Goal: Register for event/course

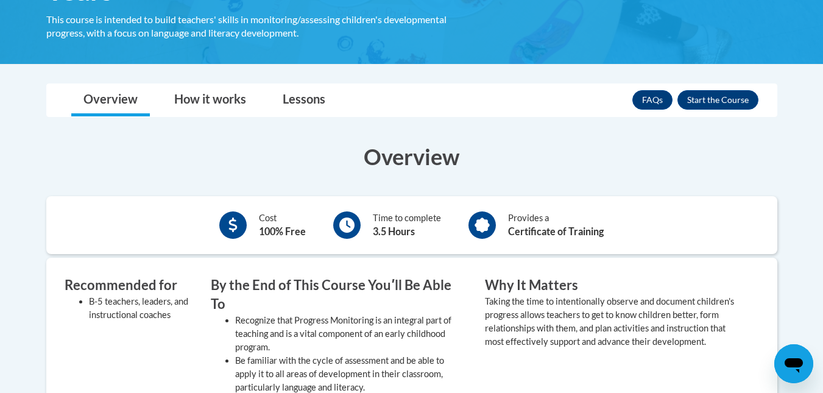
scroll to position [304, 0]
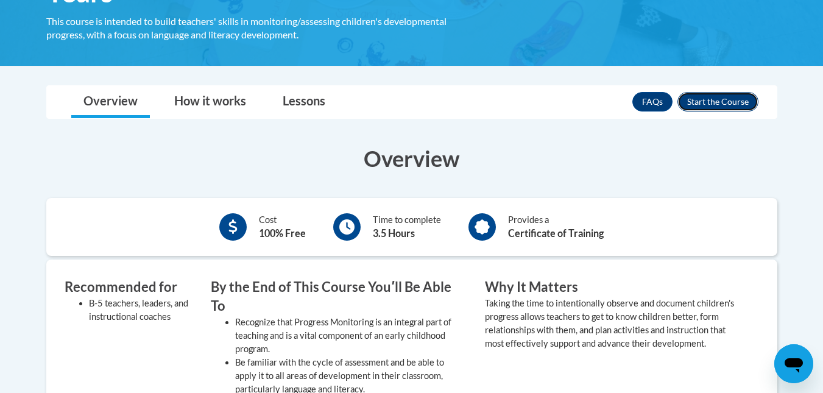
click at [723, 108] on button "Enroll" at bounding box center [717, 101] width 81 height 19
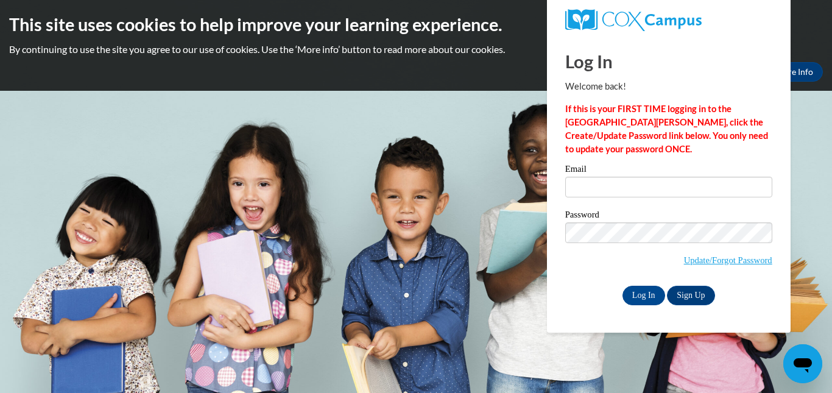
type input "[EMAIL_ADDRESS][DOMAIN_NAME]"
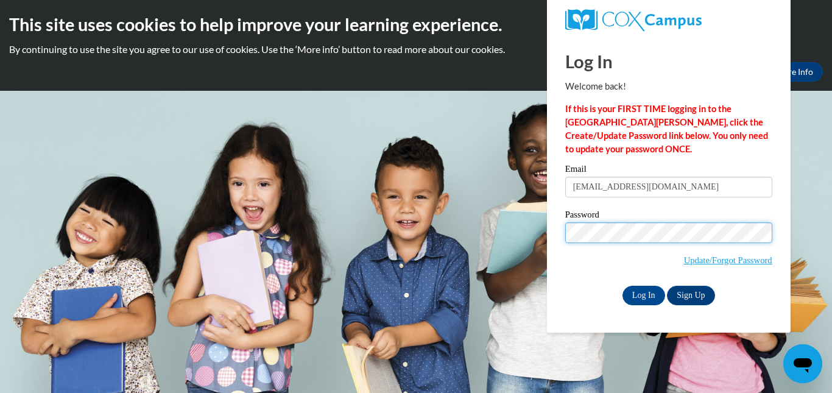
click at [622, 286] on input "Log In" at bounding box center [643, 295] width 43 height 19
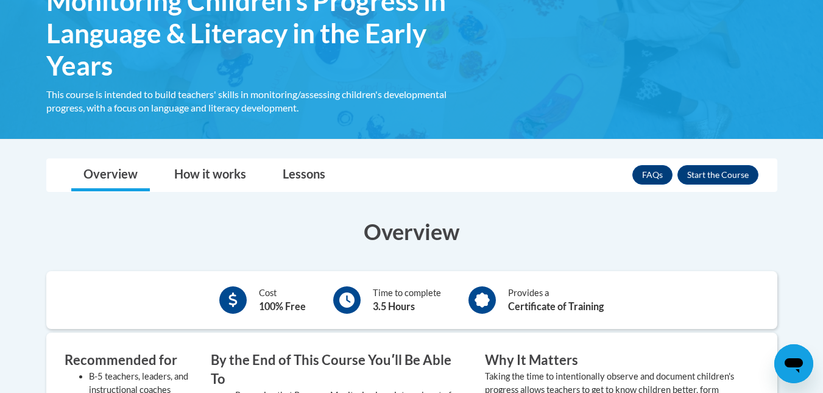
scroll to position [301, 0]
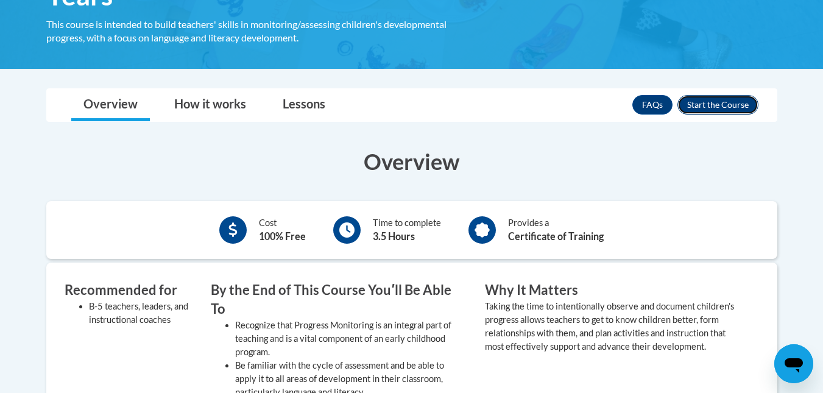
click at [740, 107] on button "Enroll" at bounding box center [717, 104] width 81 height 19
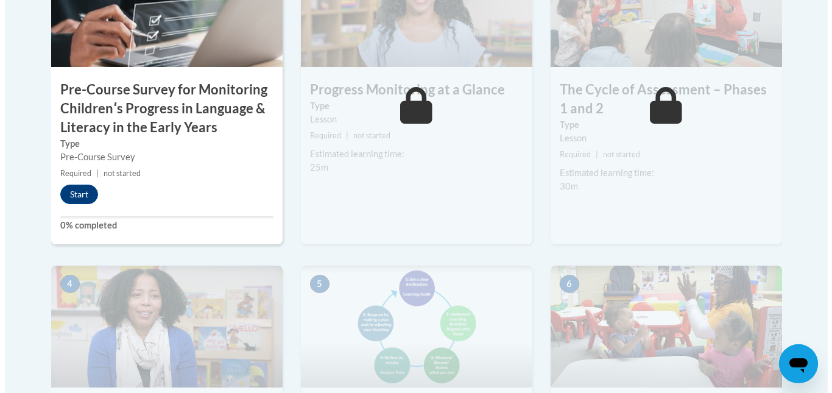
scroll to position [505, 0]
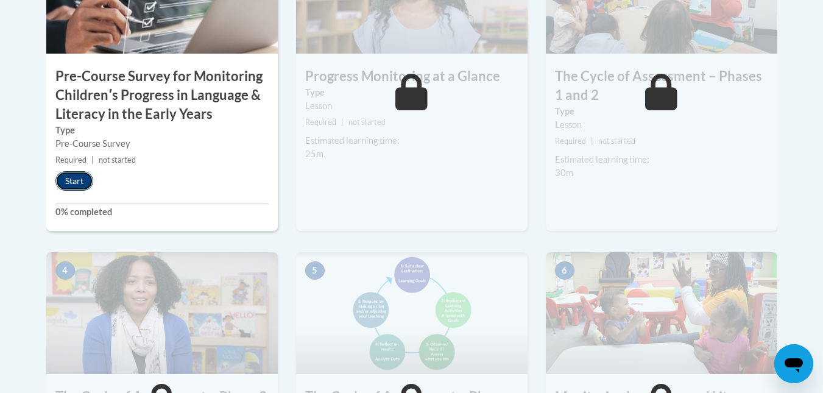
click at [76, 181] on button "Start" at bounding box center [74, 180] width 38 height 19
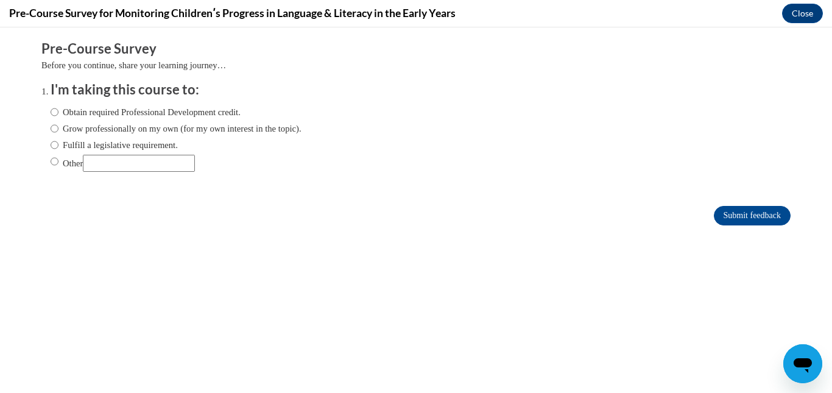
scroll to position [0, 0]
click at [135, 131] on label "Grow professionally on my own (for my own interest in the topic)." at bounding box center [176, 128] width 251 height 13
click at [58, 131] on input "Grow professionally on my own (for my own interest in the topic)." at bounding box center [55, 128] width 8 height 13
radio input "true"
click at [62, 166] on label "Other" at bounding box center [123, 163] width 144 height 17
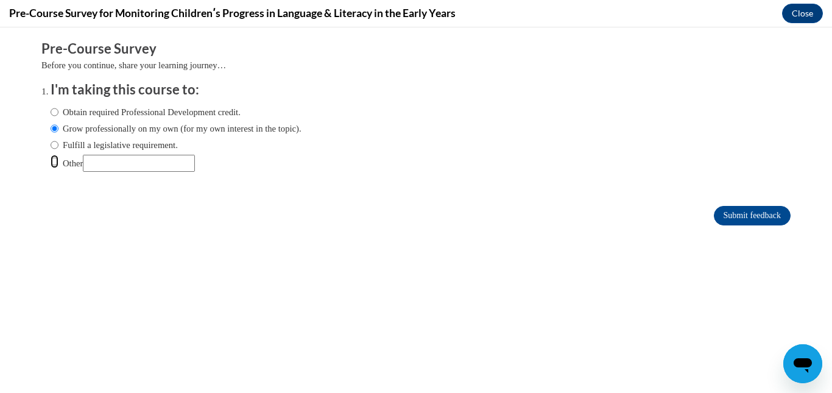
click at [58, 166] on input "Other" at bounding box center [55, 161] width 8 height 13
radio input "true"
click at [124, 166] on input "Other" at bounding box center [139, 163] width 112 height 17
type input "College course assignment"
click at [727, 202] on form "Pre-Course Survey Before you continue, share your learning journey… I'm taking …" at bounding box center [415, 139] width 749 height 199
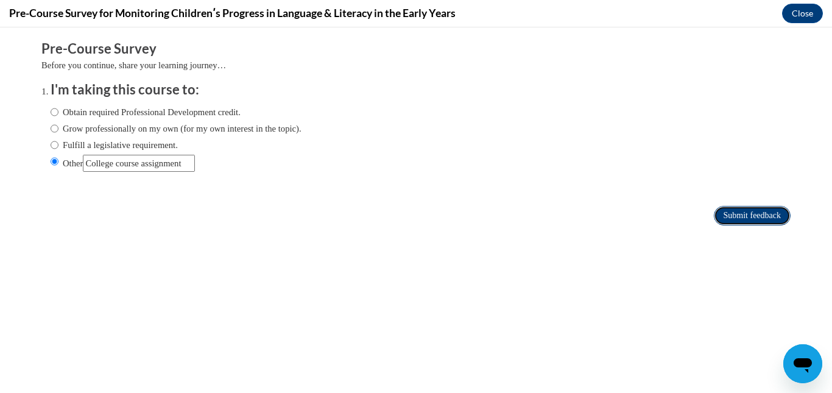
click at [731, 211] on input "Submit feedback" at bounding box center [752, 215] width 77 height 19
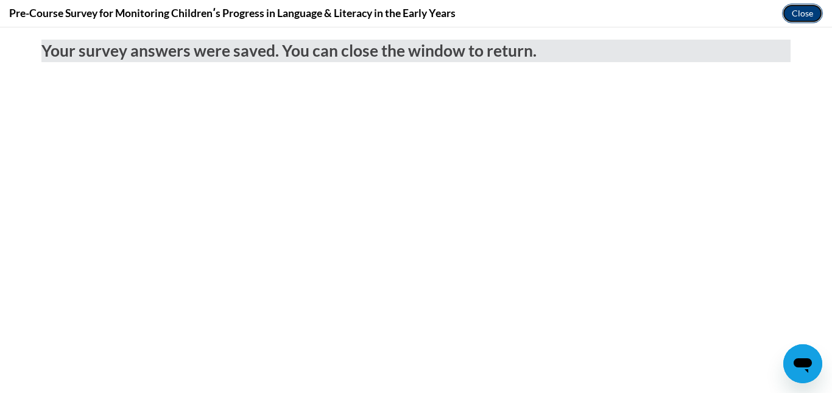
click at [795, 18] on button "Close" at bounding box center [802, 13] width 41 height 19
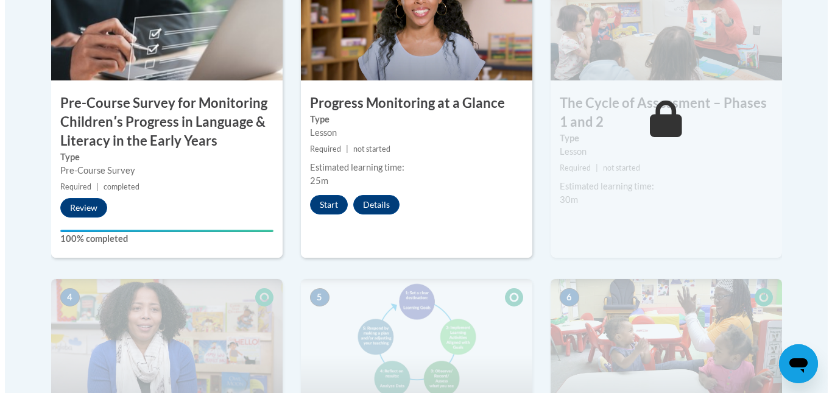
scroll to position [476, 0]
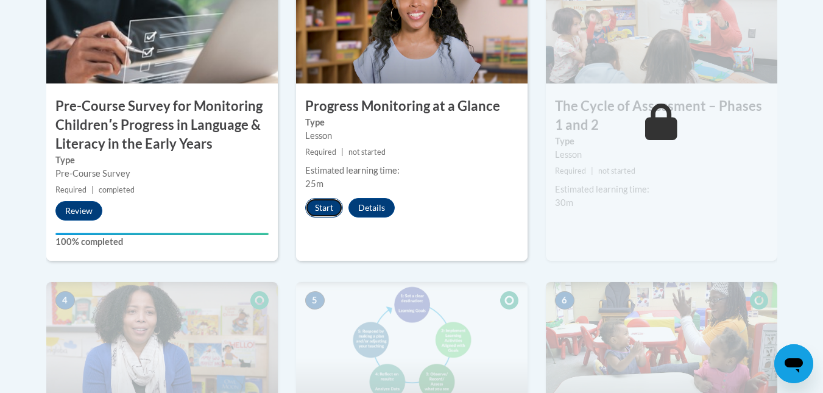
click at [328, 205] on button "Start" at bounding box center [324, 207] width 38 height 19
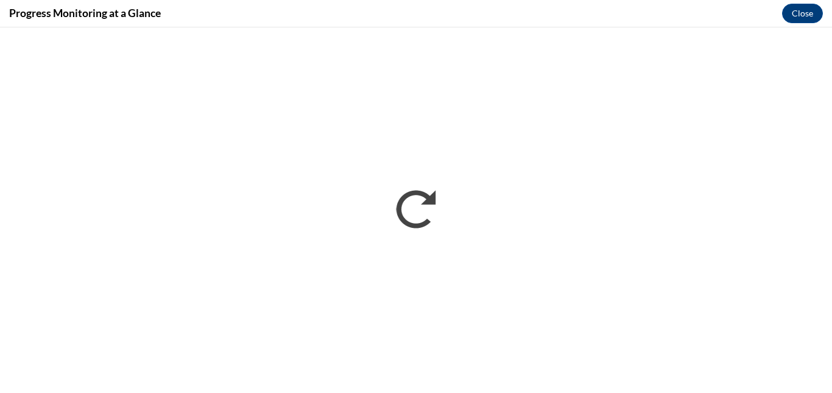
scroll to position [0, 0]
click at [502, 9] on div "Progress Monitoring at a Glance Close" at bounding box center [416, 13] width 832 height 27
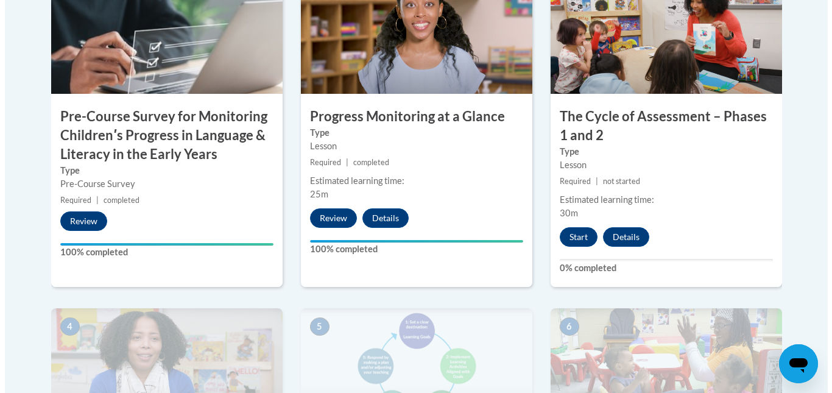
scroll to position [400, 0]
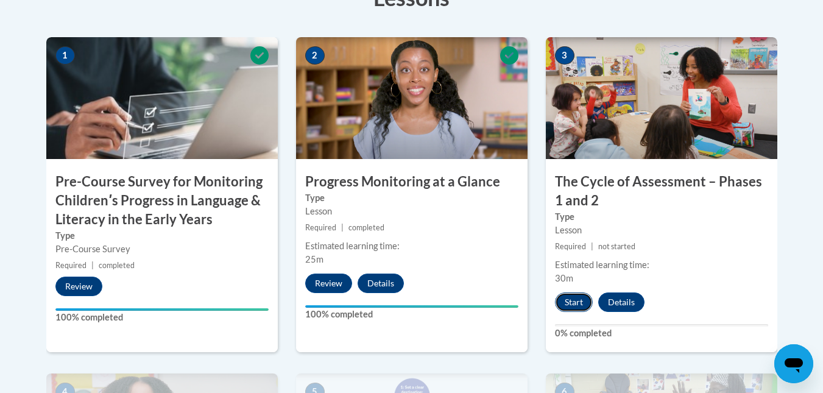
click at [573, 298] on button "Start" at bounding box center [574, 301] width 38 height 19
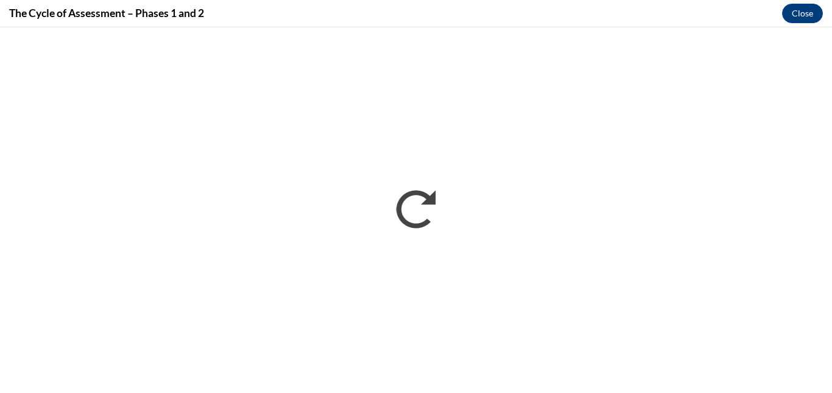
scroll to position [0, 0]
